Goal: Information Seeking & Learning: Learn about a topic

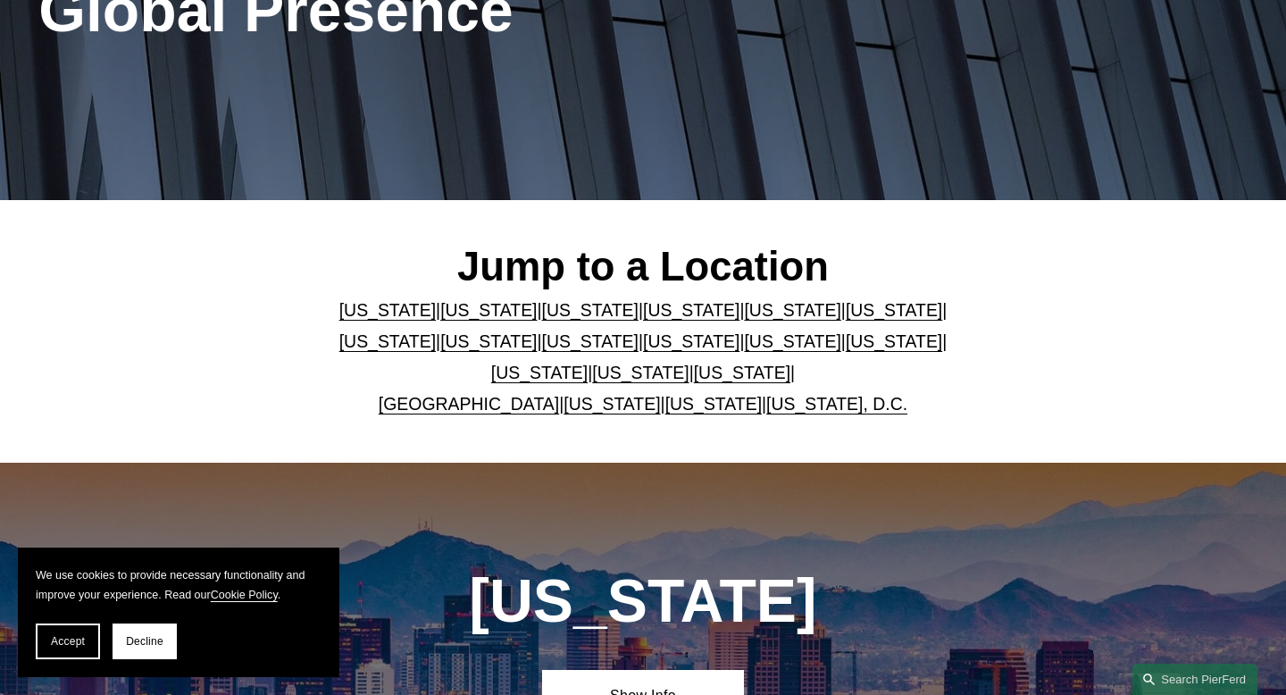
scroll to position [304, 0]
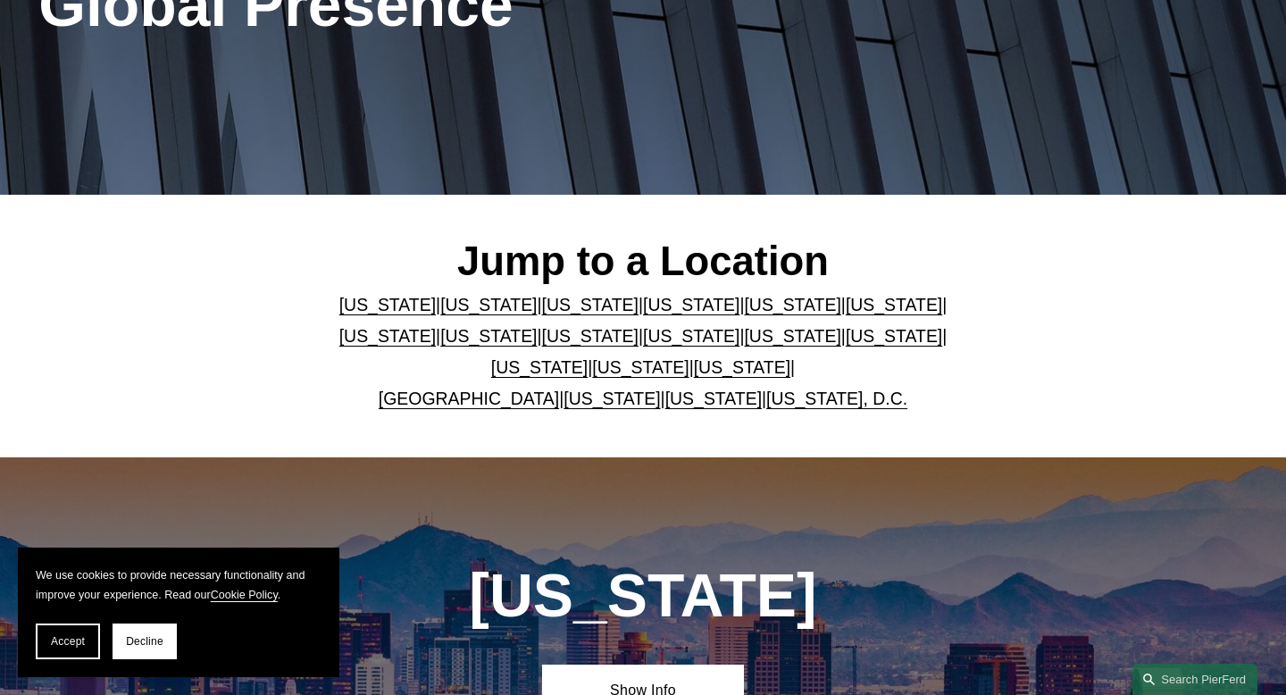
click at [749, 302] on link "[US_STATE]" at bounding box center [792, 305] width 96 height 20
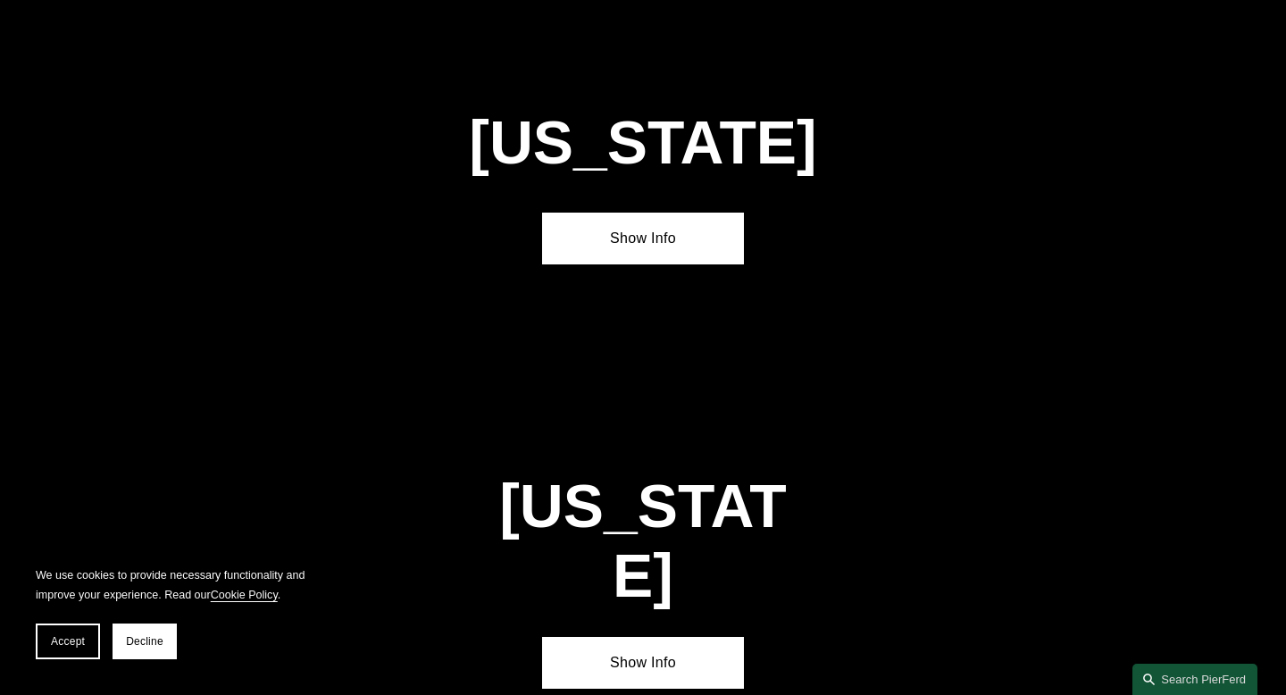
scroll to position [2216, 0]
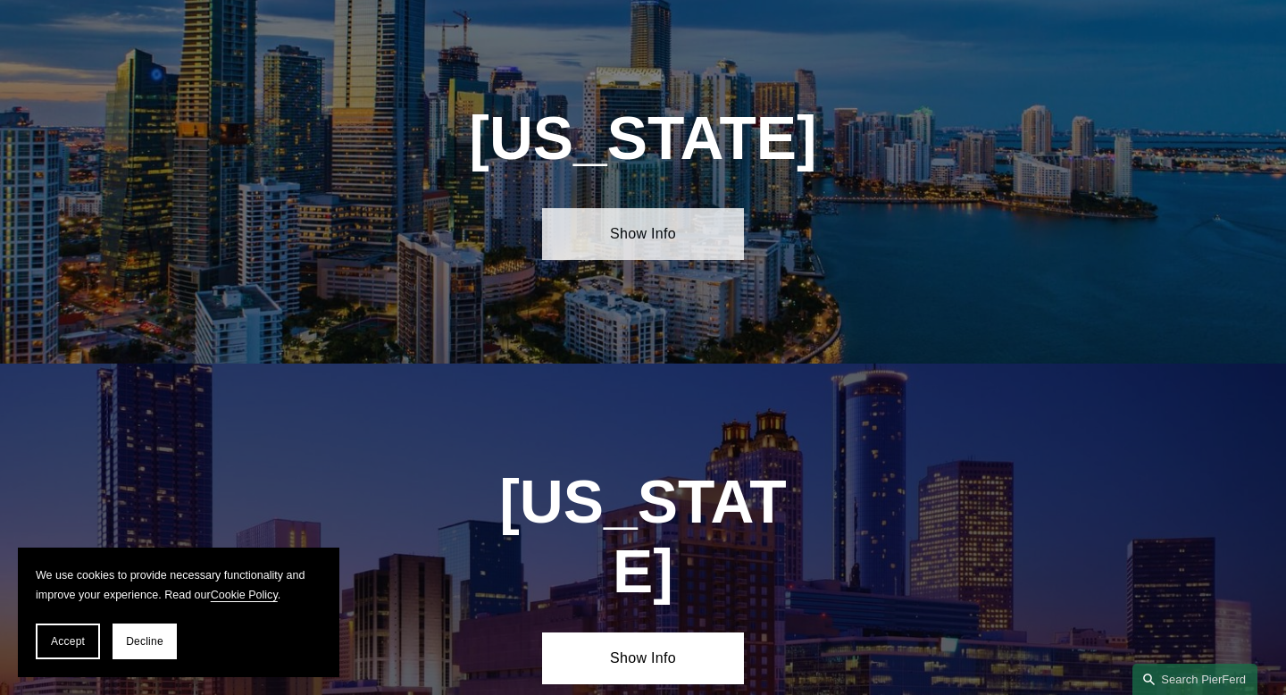
click at [671, 244] on link "Show Info" at bounding box center [643, 234] width 202 height 52
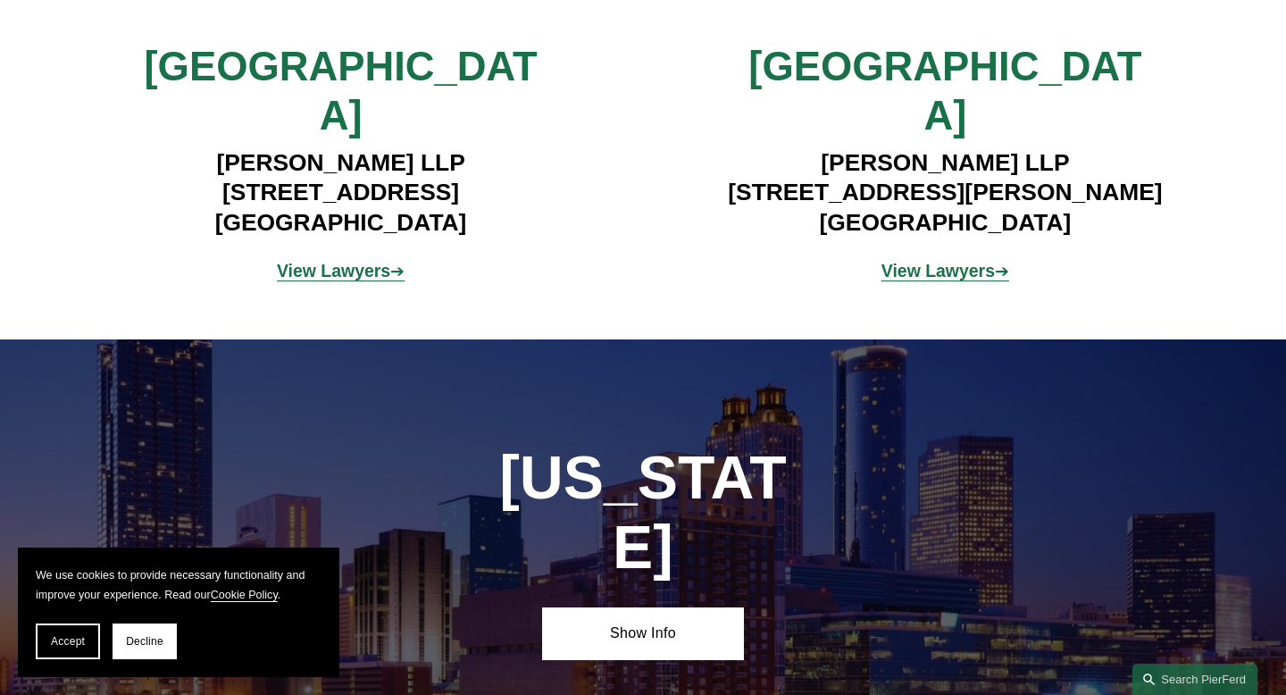
scroll to position [2582, 0]
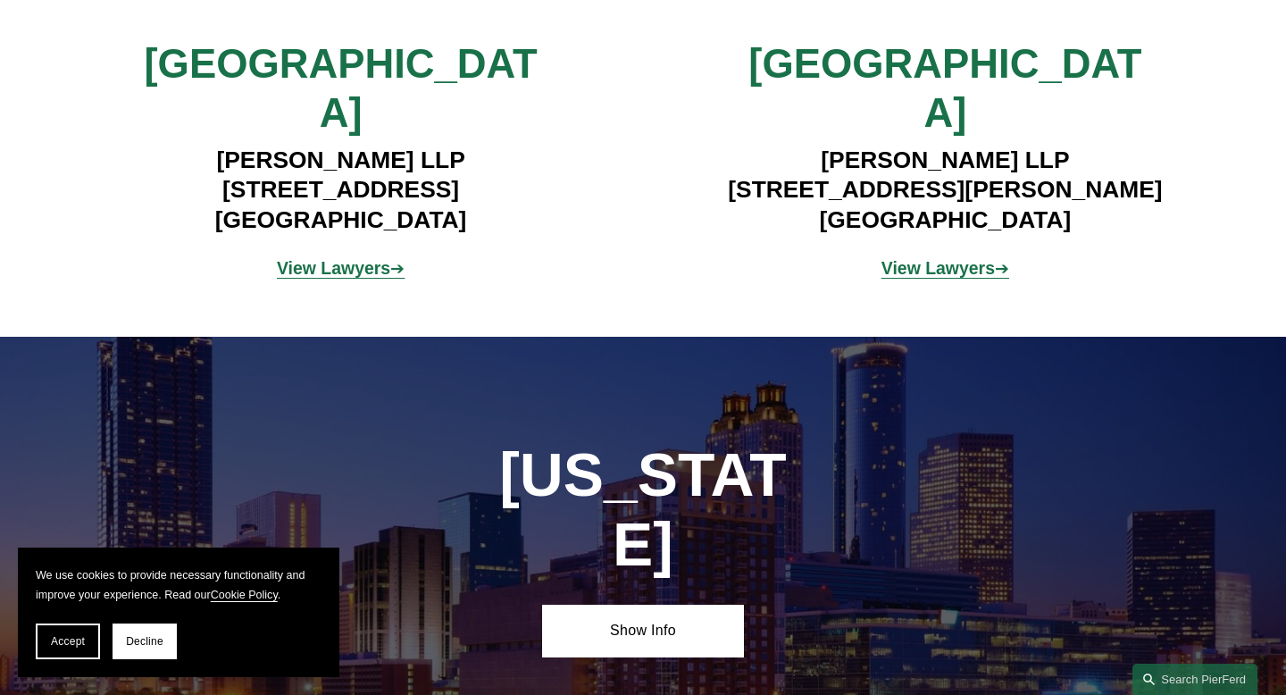
click at [364, 258] on strong "View Lawyers" at bounding box center [333, 268] width 113 height 20
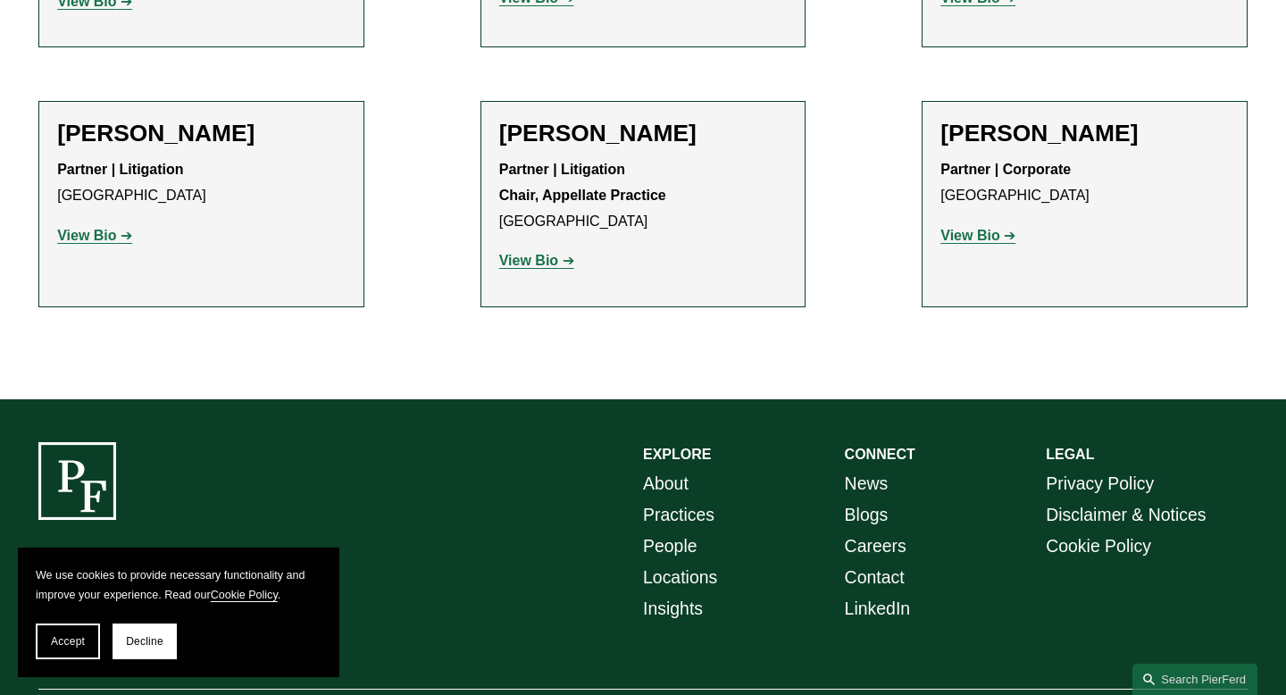
scroll to position [1990, 0]
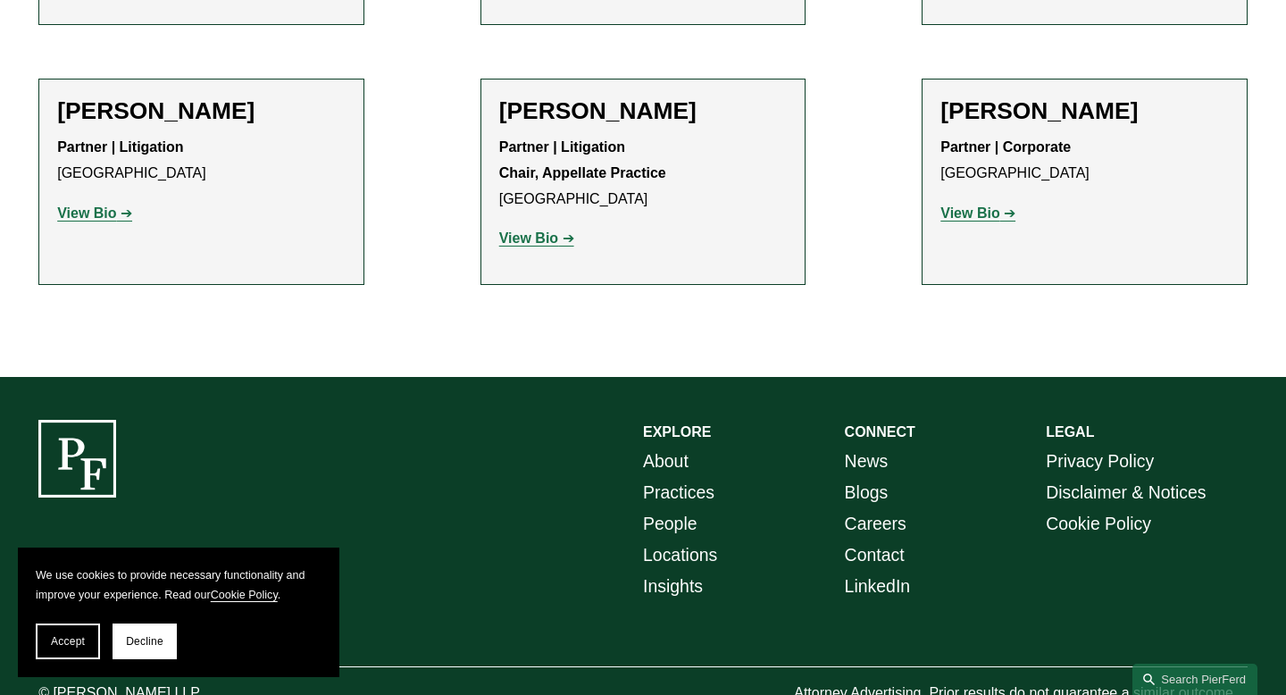
click at [540, 230] on strong "View Bio" at bounding box center [528, 237] width 59 height 15
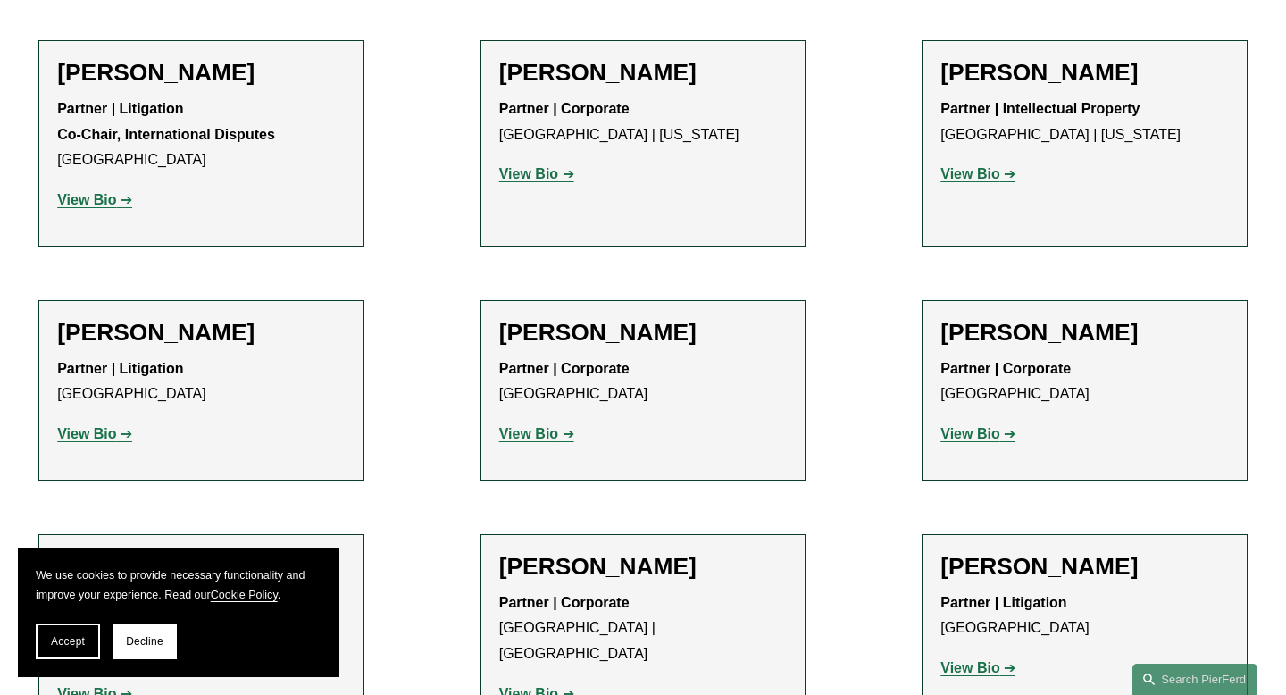
scroll to position [730, 0]
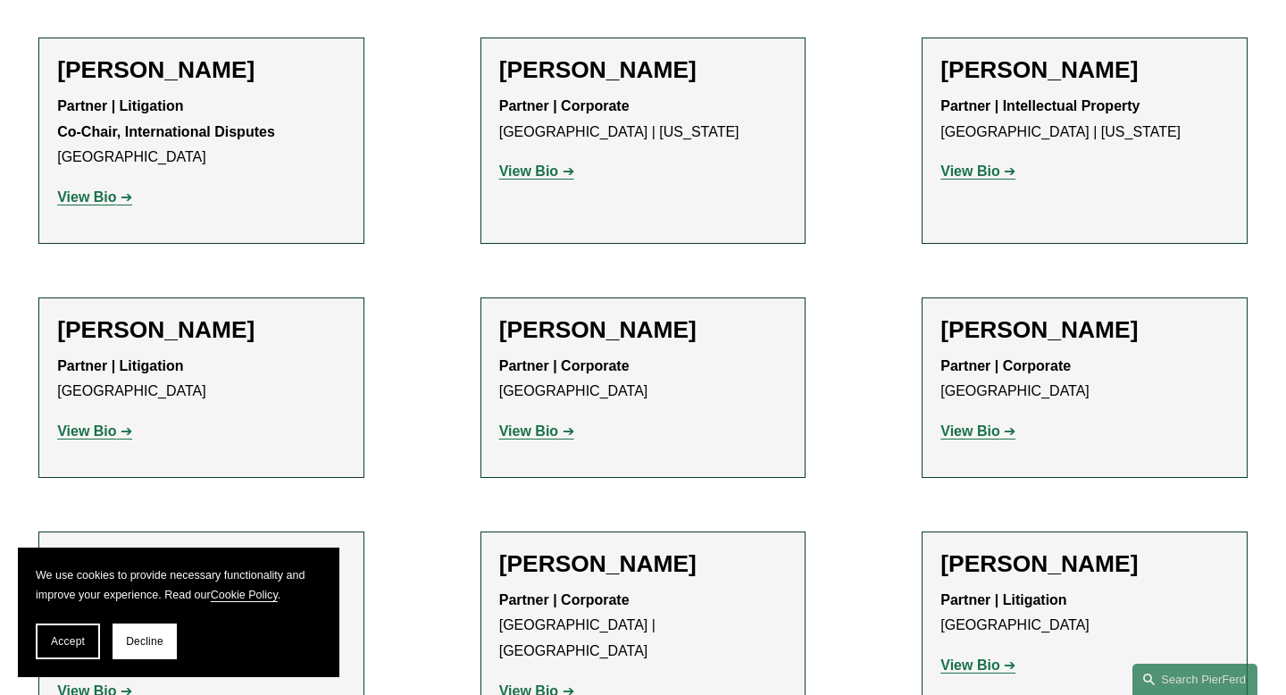
click at [117, 432] on link "View Bio" at bounding box center [94, 430] width 75 height 15
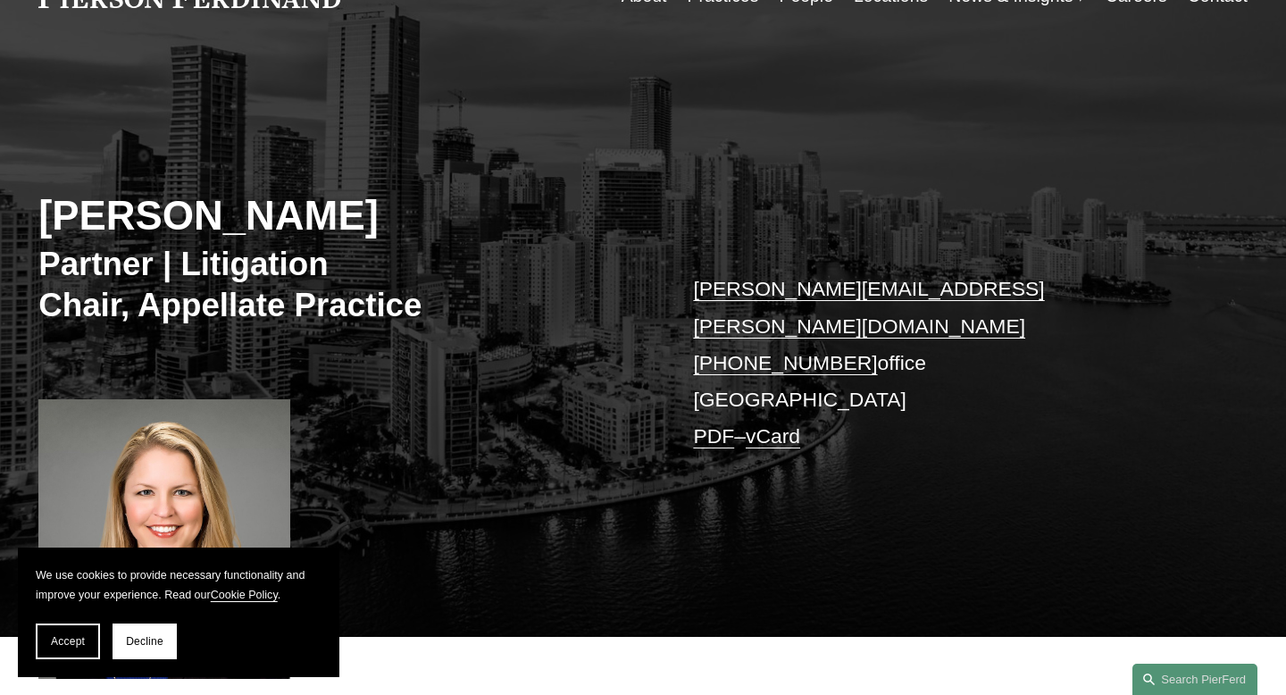
scroll to position [197, 0]
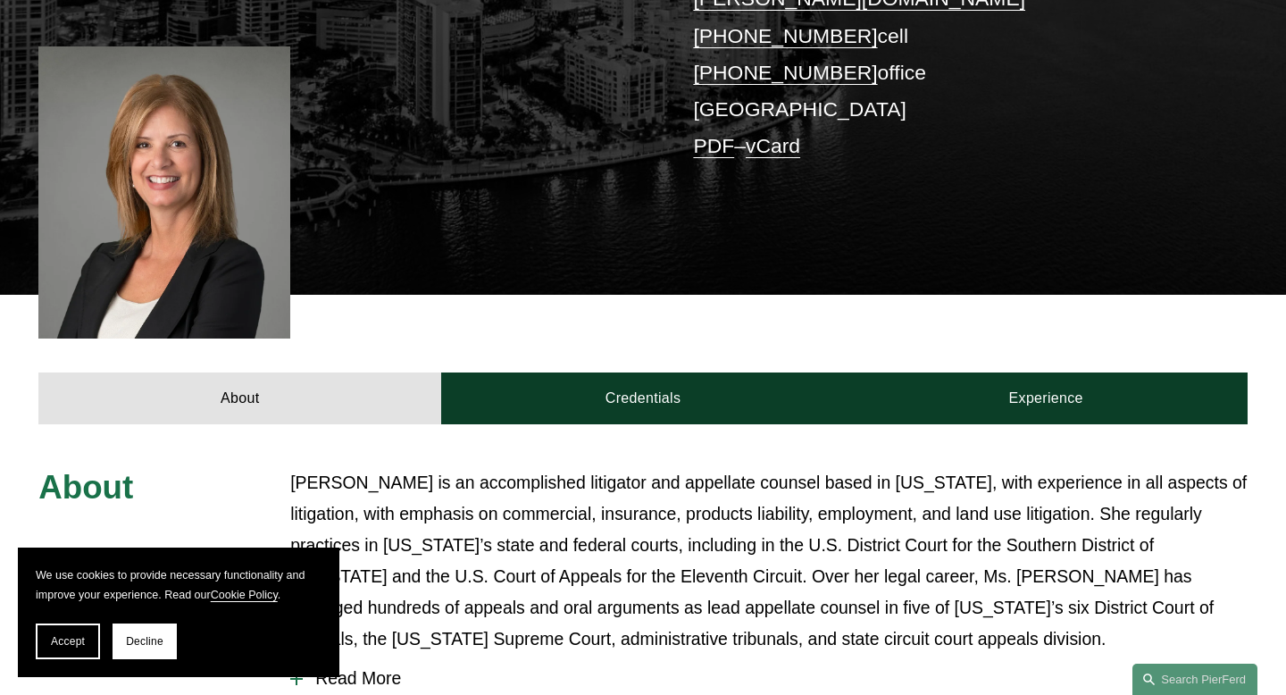
scroll to position [446, 0]
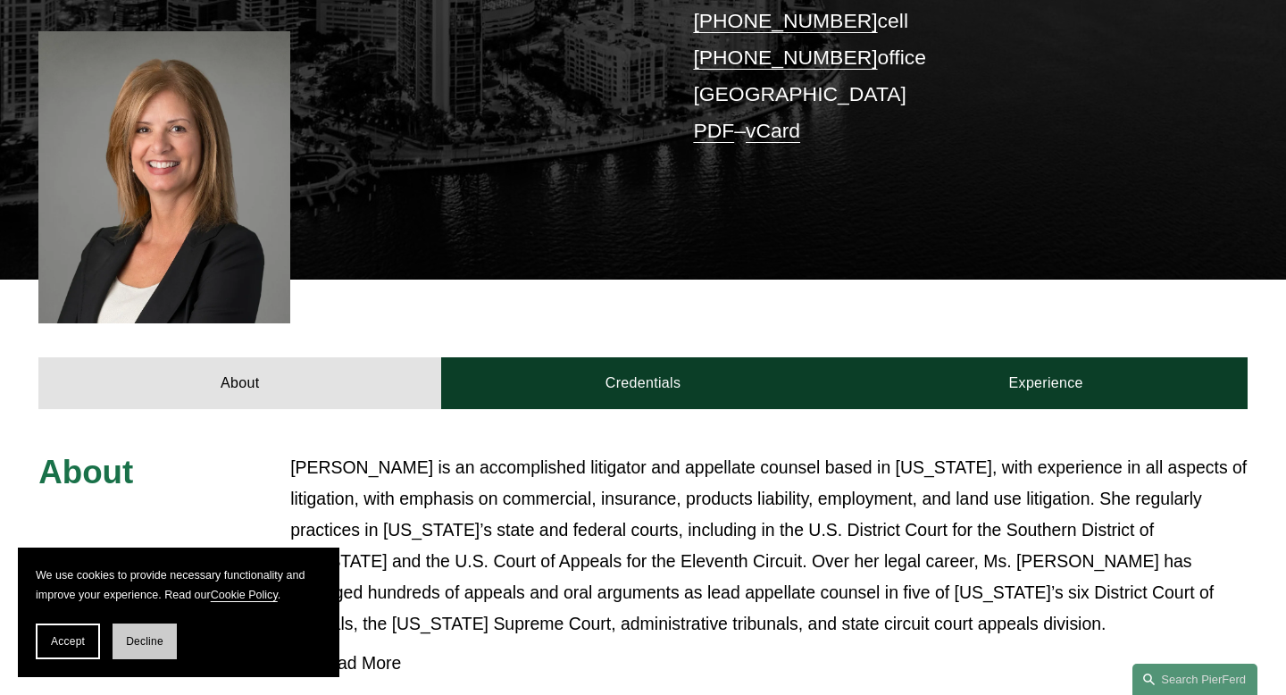
click at [170, 635] on button "Decline" at bounding box center [145, 641] width 64 height 36
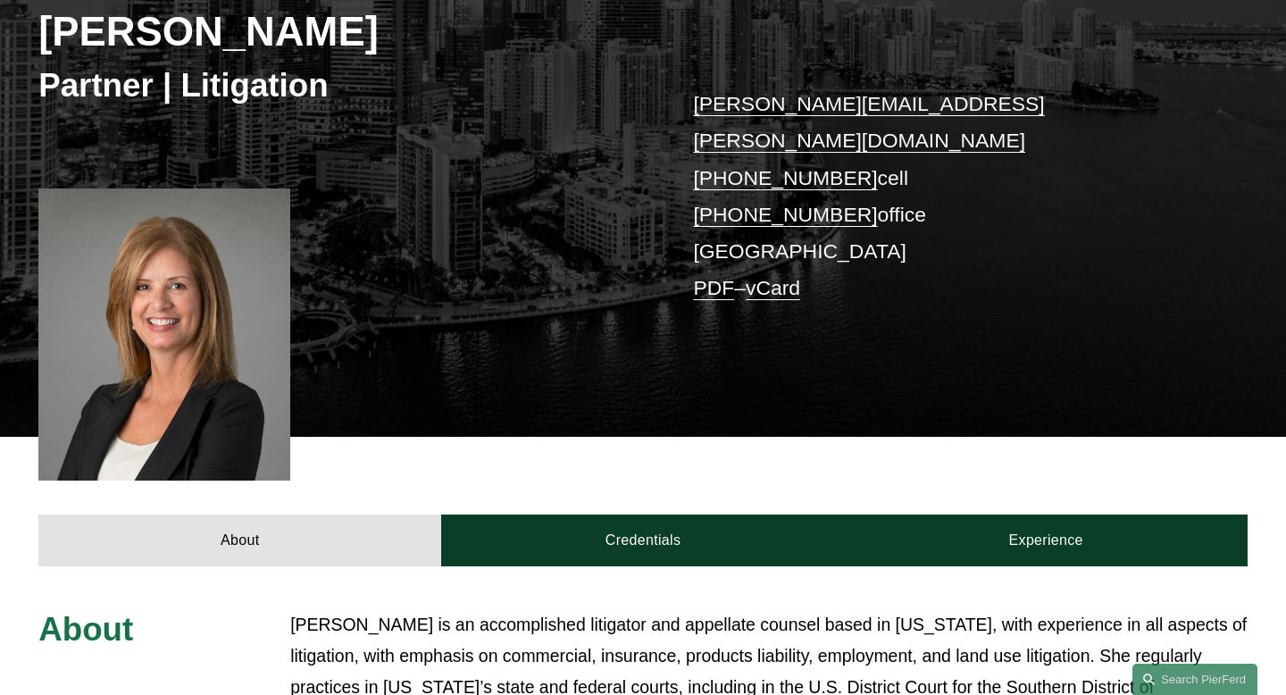
scroll to position [270, 0]
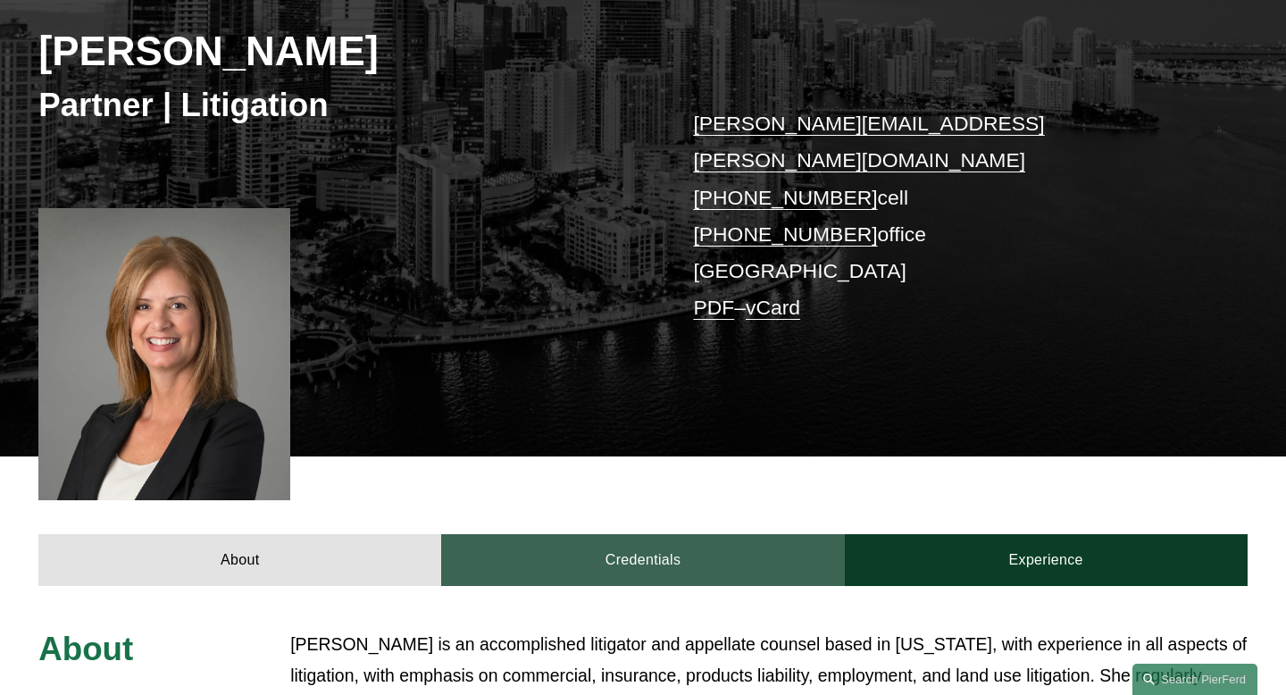
click at [613, 534] on link "Credentials" at bounding box center [642, 560] width 403 height 52
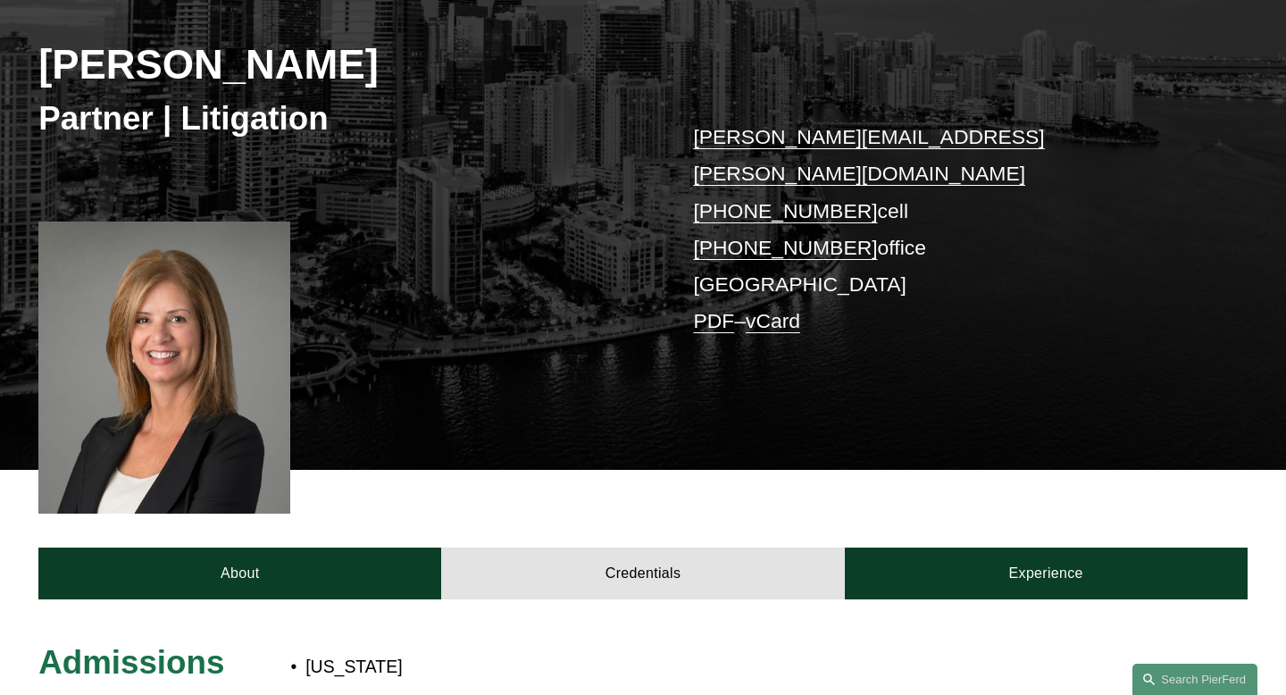
scroll to position [290, 0]
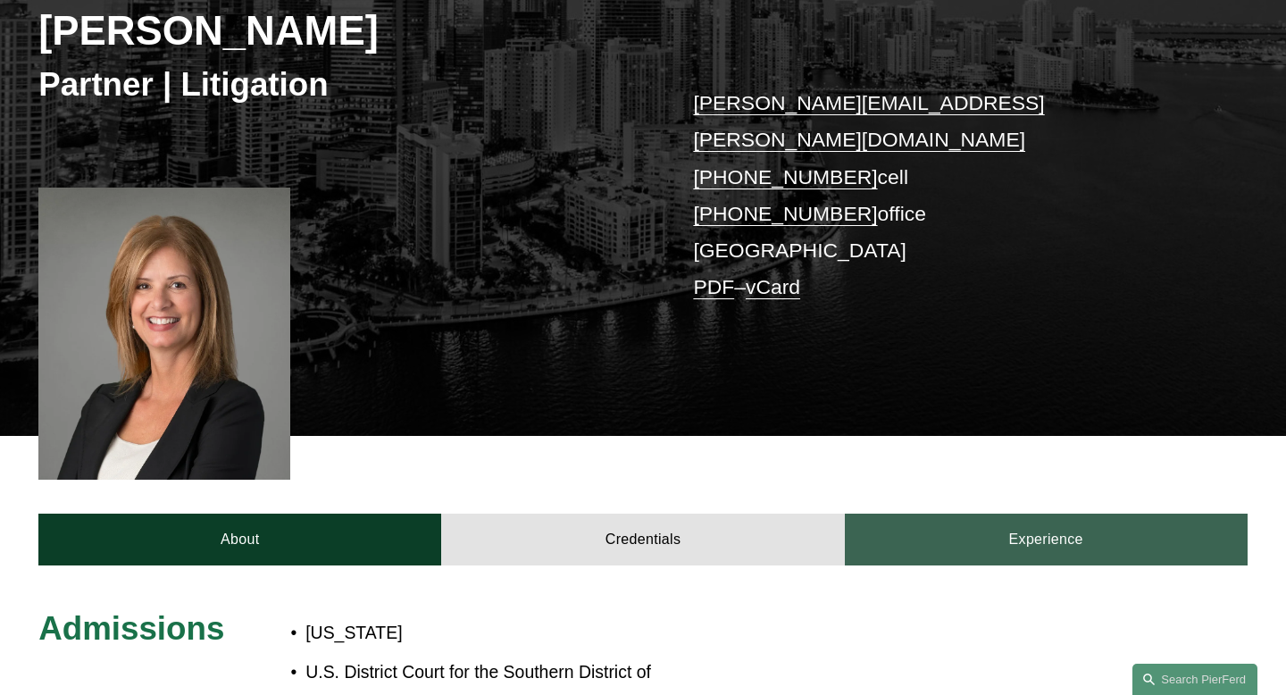
click at [968, 513] on link "Experience" at bounding box center [1046, 539] width 403 height 52
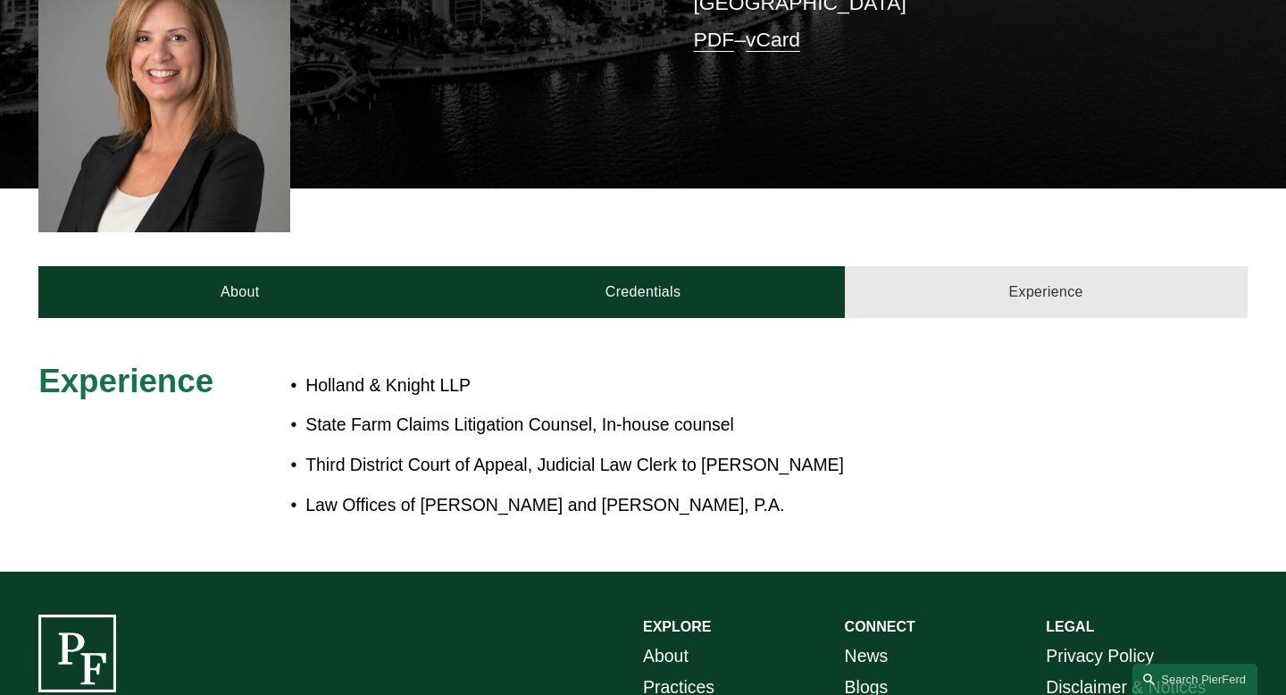
scroll to position [550, 0]
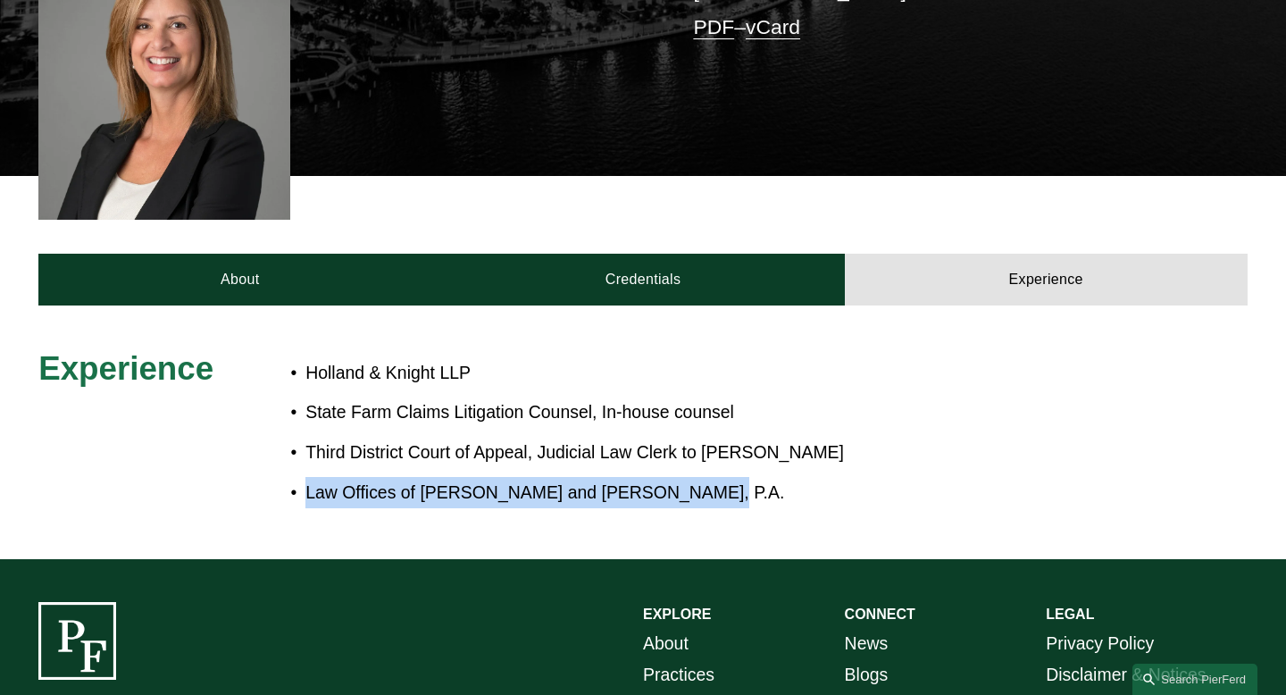
drag, startPoint x: 668, startPoint y: 452, endPoint x: 309, endPoint y: 446, distance: 359.0
click at [309, 477] on p "Law Offices of Barnett, Clark and Barnard, P.A." at bounding box center [700, 492] width 790 height 31
copy p "Law Offices of Barnett, Clark and Barnard, P.A."
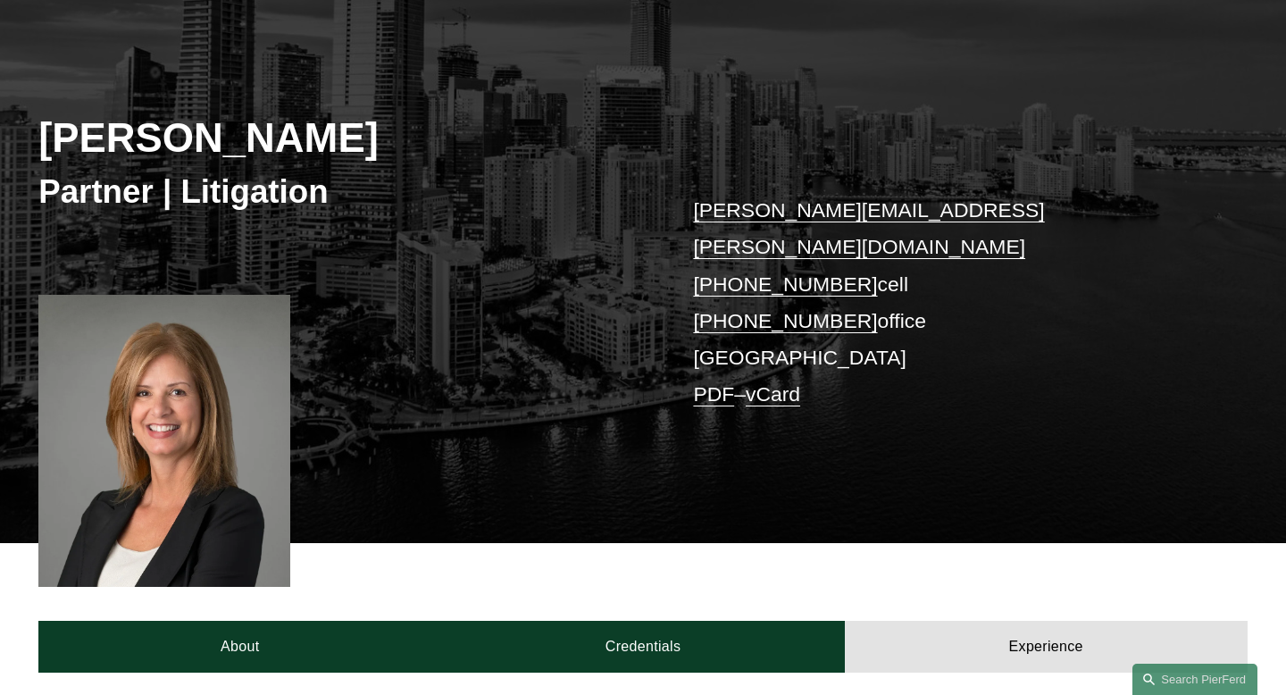
scroll to position [0, 0]
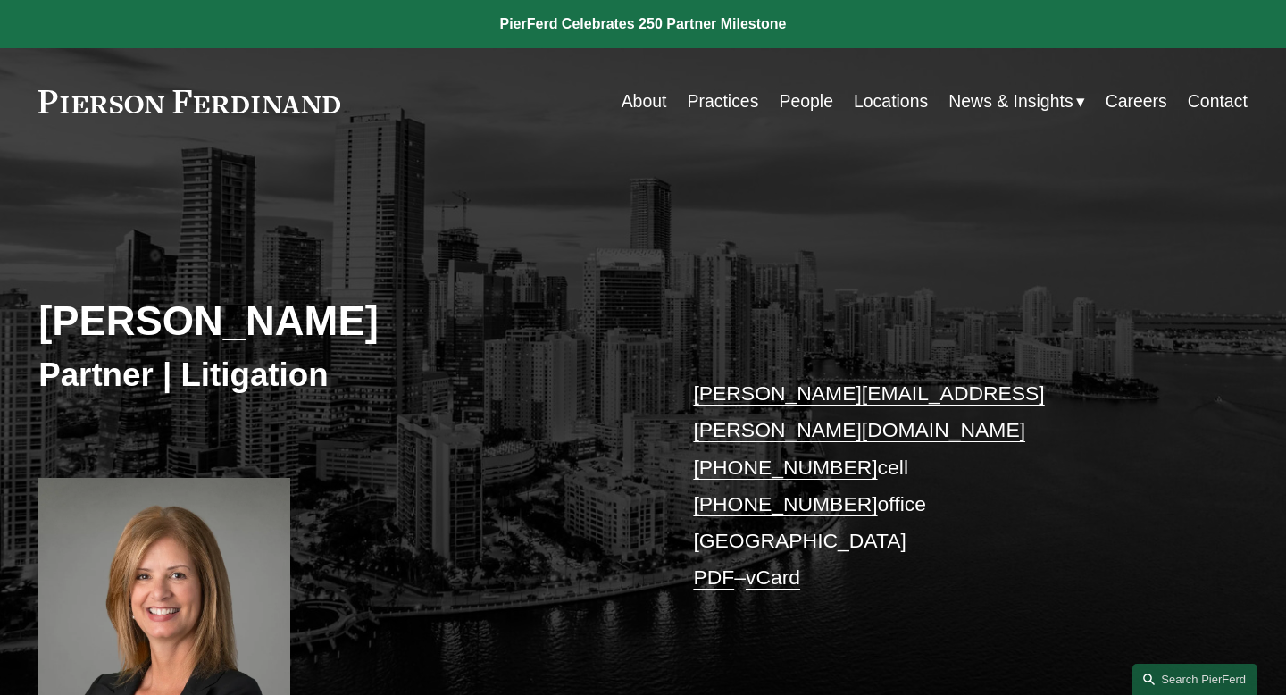
click at [705, 110] on link "Practices" at bounding box center [722, 101] width 71 height 35
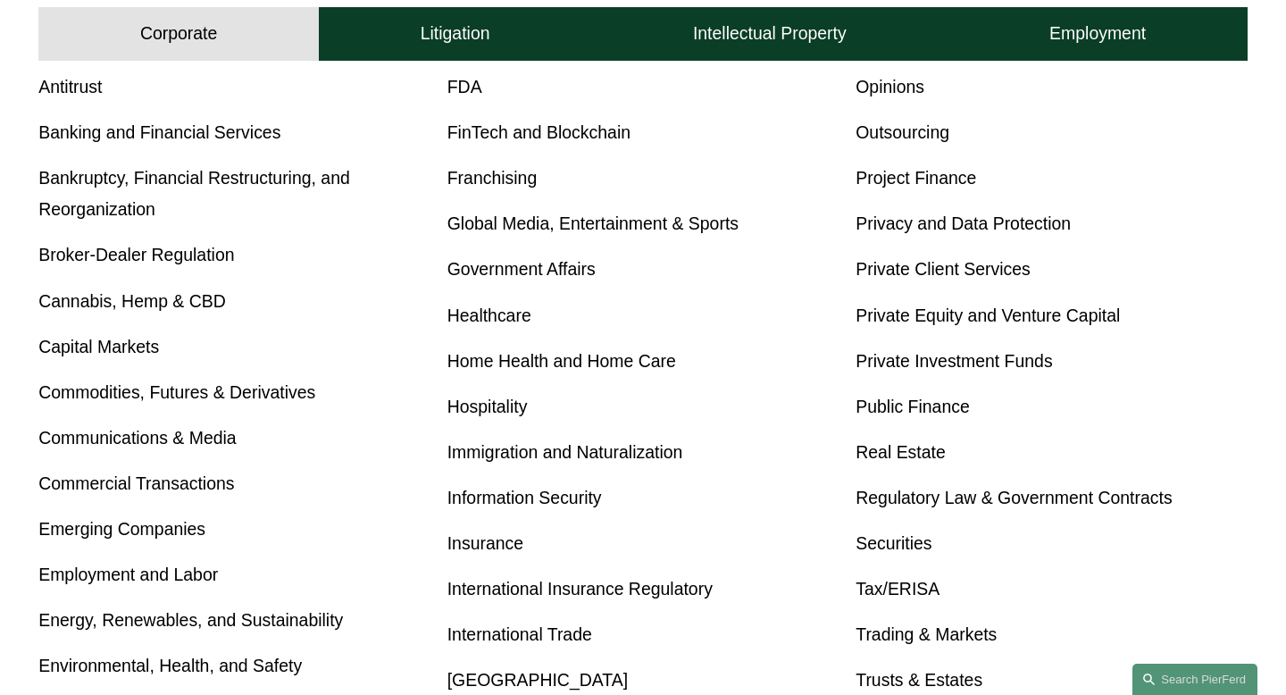
scroll to position [690, 0]
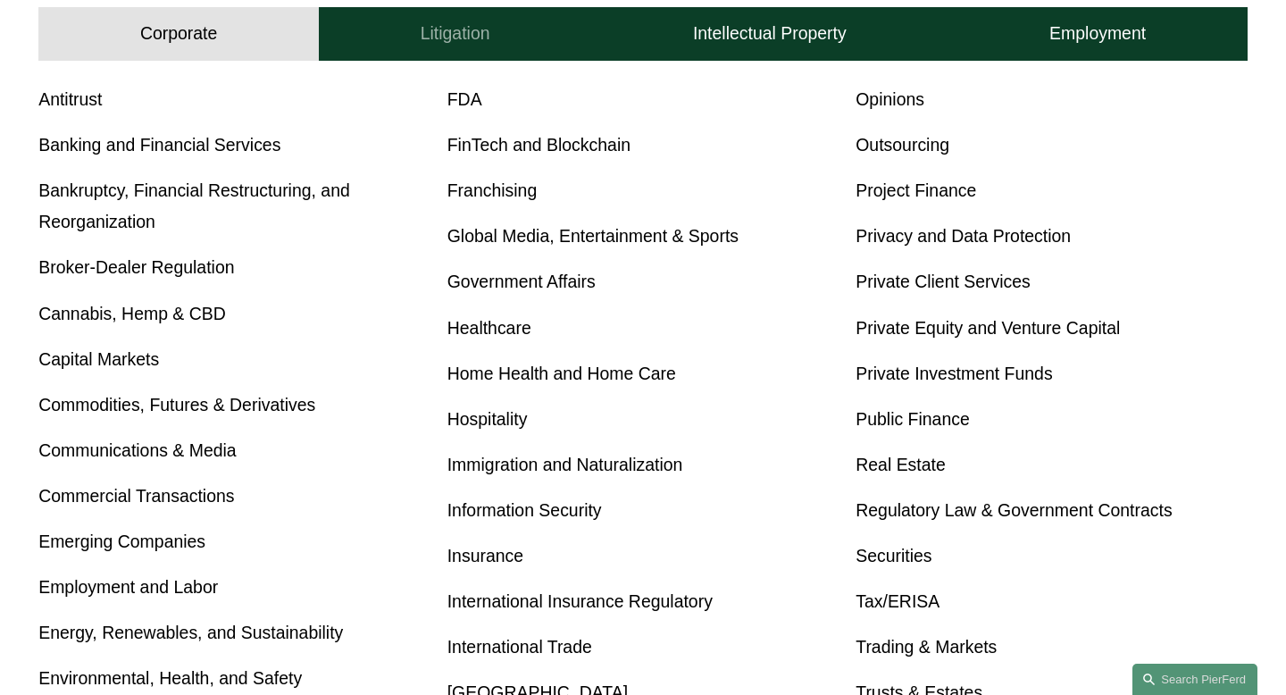
click at [494, 43] on button "Litigation" at bounding box center [455, 34] width 272 height 54
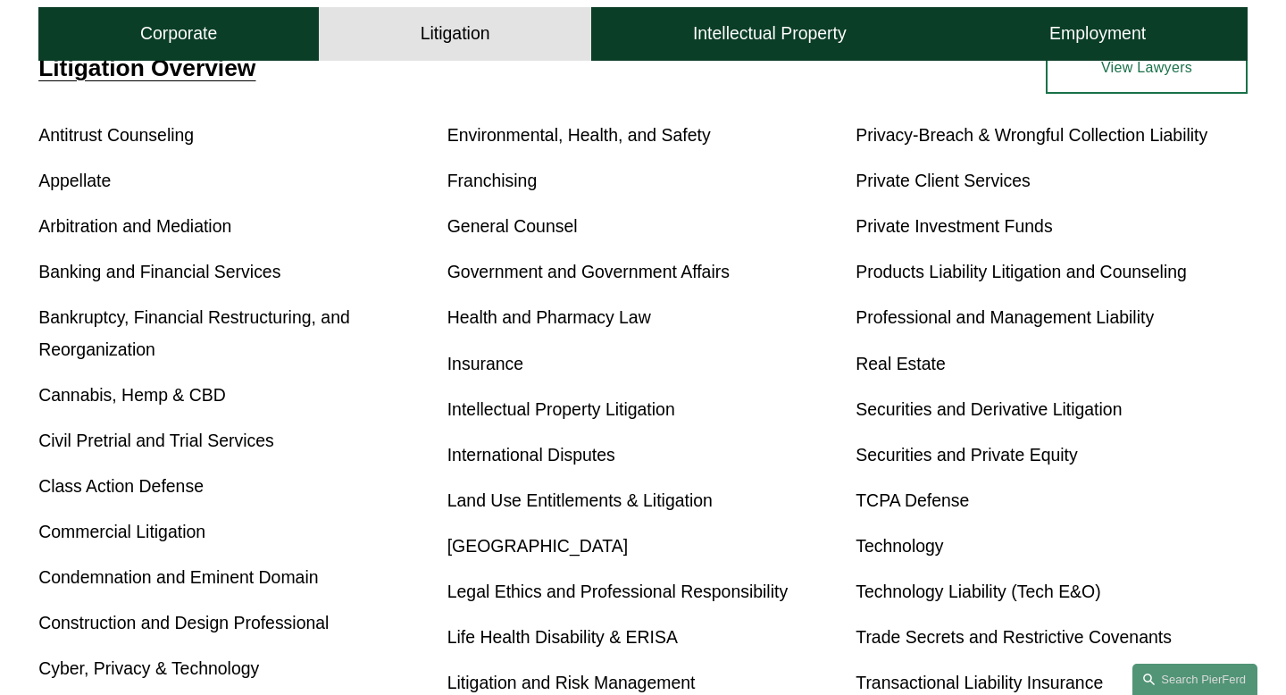
scroll to position [657, 0]
